Goal: Task Accomplishment & Management: Manage account settings

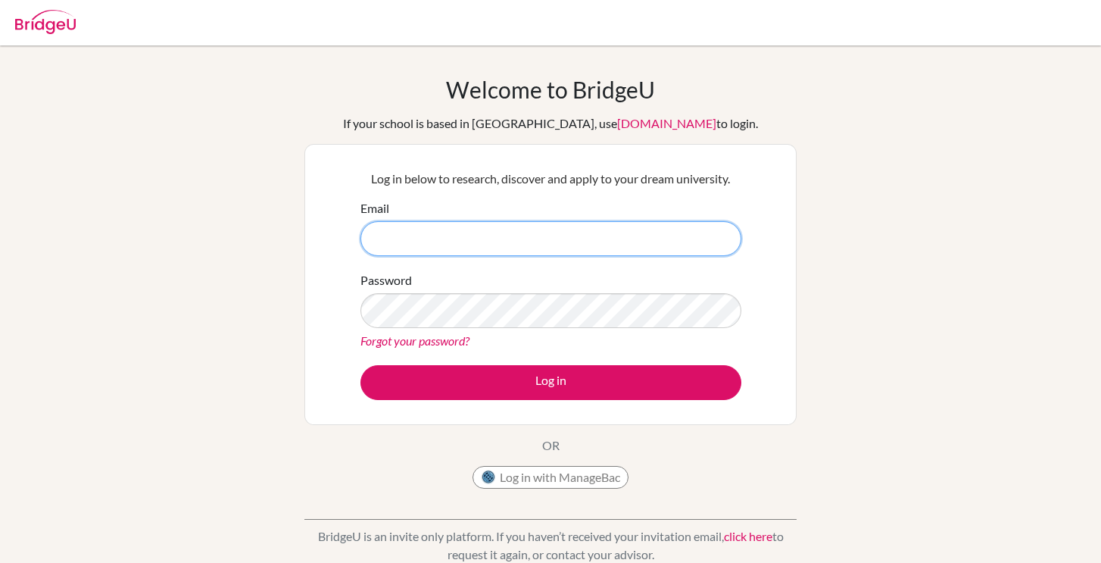
type input "[EMAIL_ADDRESS][DOMAIN_NAME]"
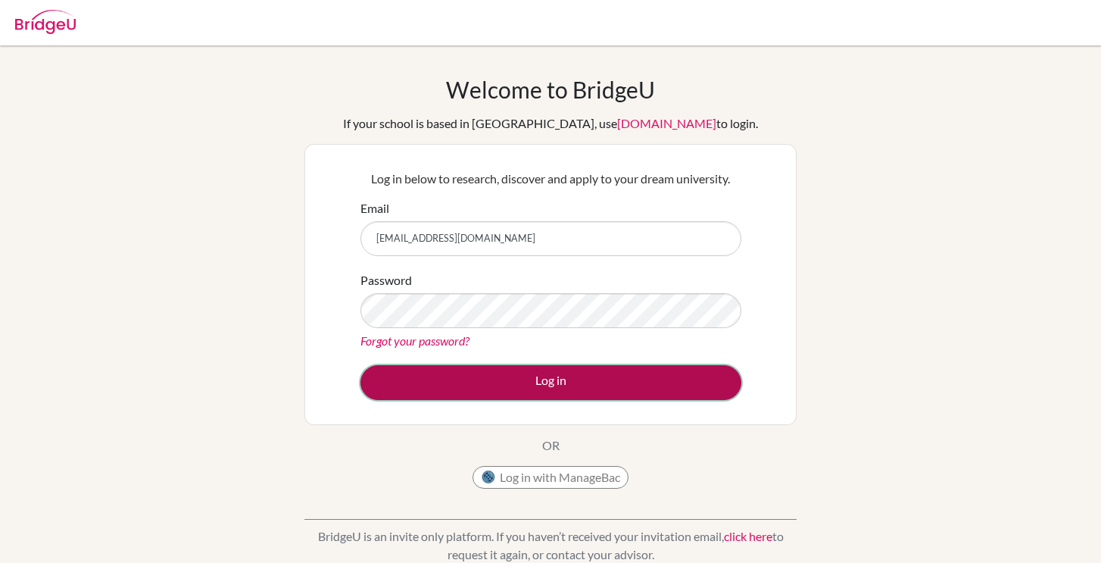
click at [561, 390] on button "Log in" at bounding box center [551, 382] width 381 height 35
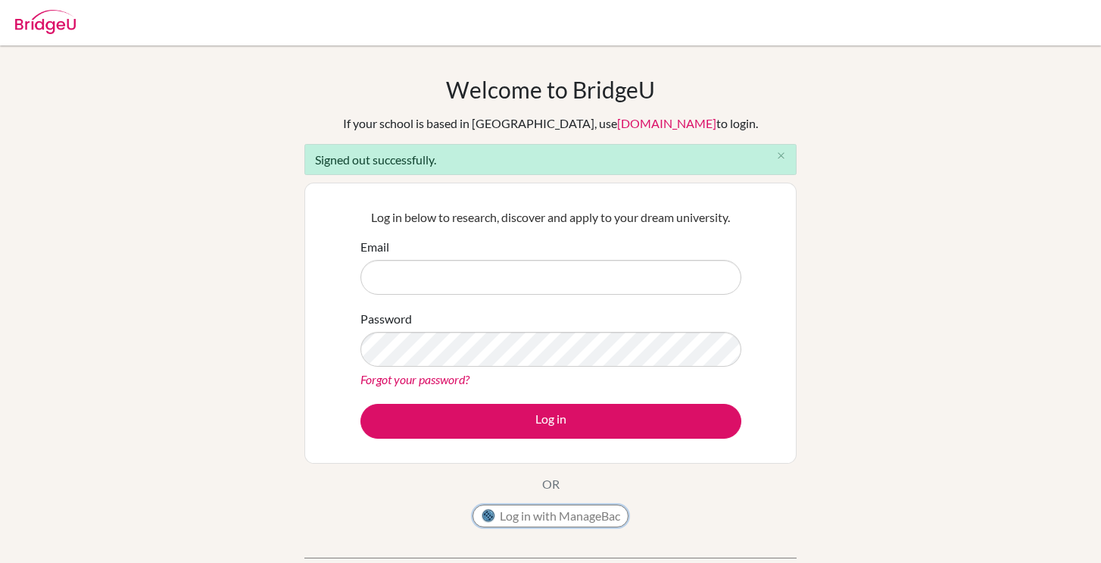
click at [555, 514] on button "Log in with ManageBac" at bounding box center [551, 515] width 156 height 23
click at [570, 512] on button "Log in with ManageBac" at bounding box center [551, 515] width 156 height 23
